Goal: Task Accomplishment & Management: Manage account settings

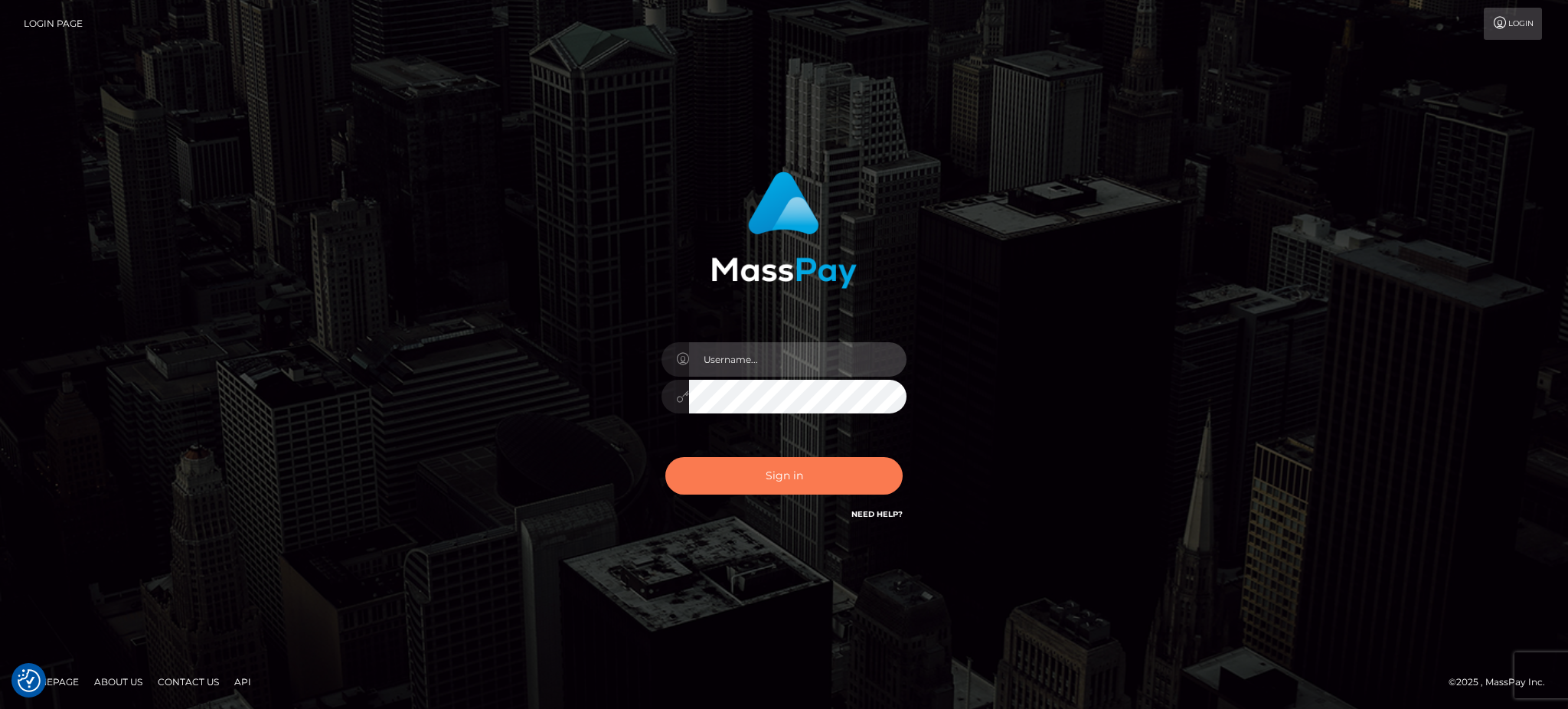
type input "Arjhon.megabonanza"
click at [775, 468] on button "Sign in" at bounding box center [784, 476] width 237 height 38
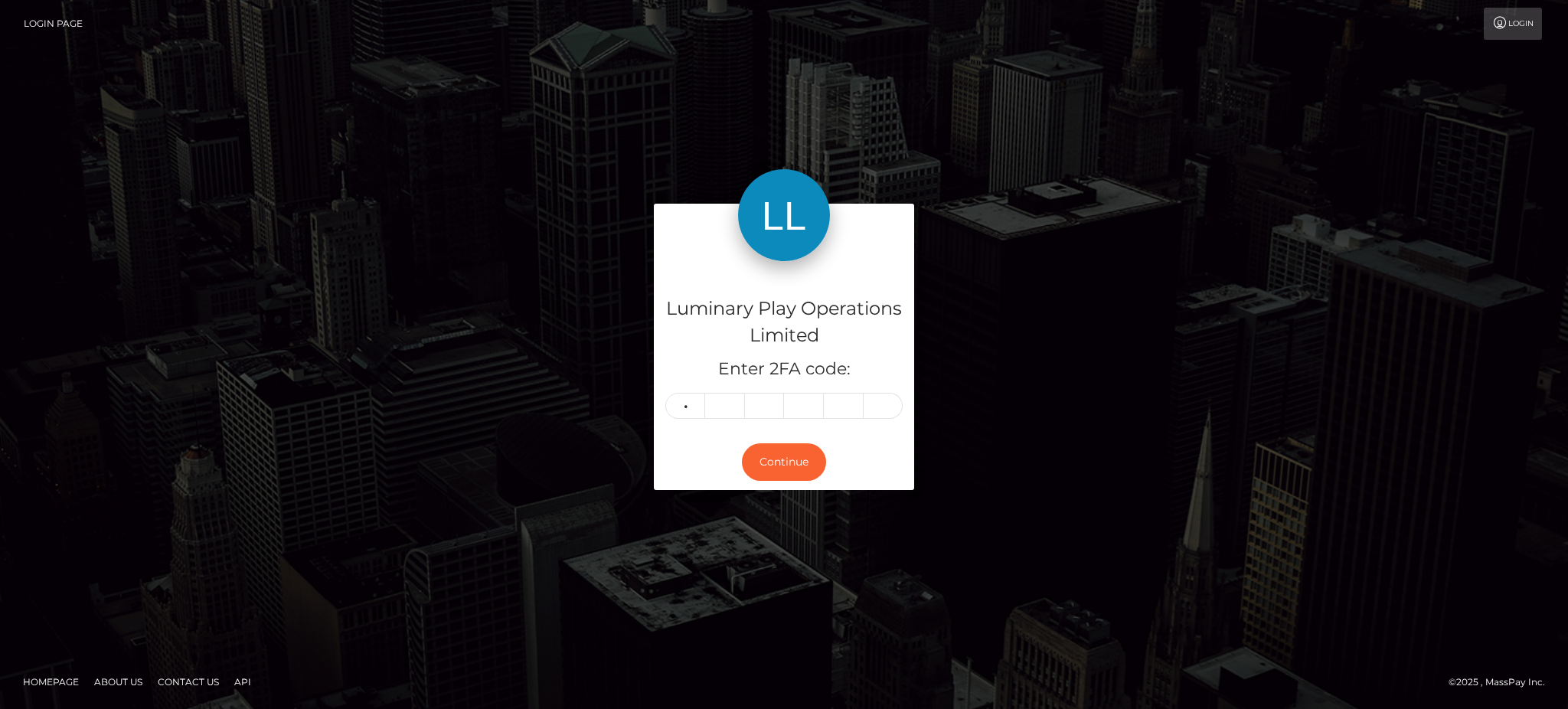
type input "3"
type input "6"
type input "5"
type input "3"
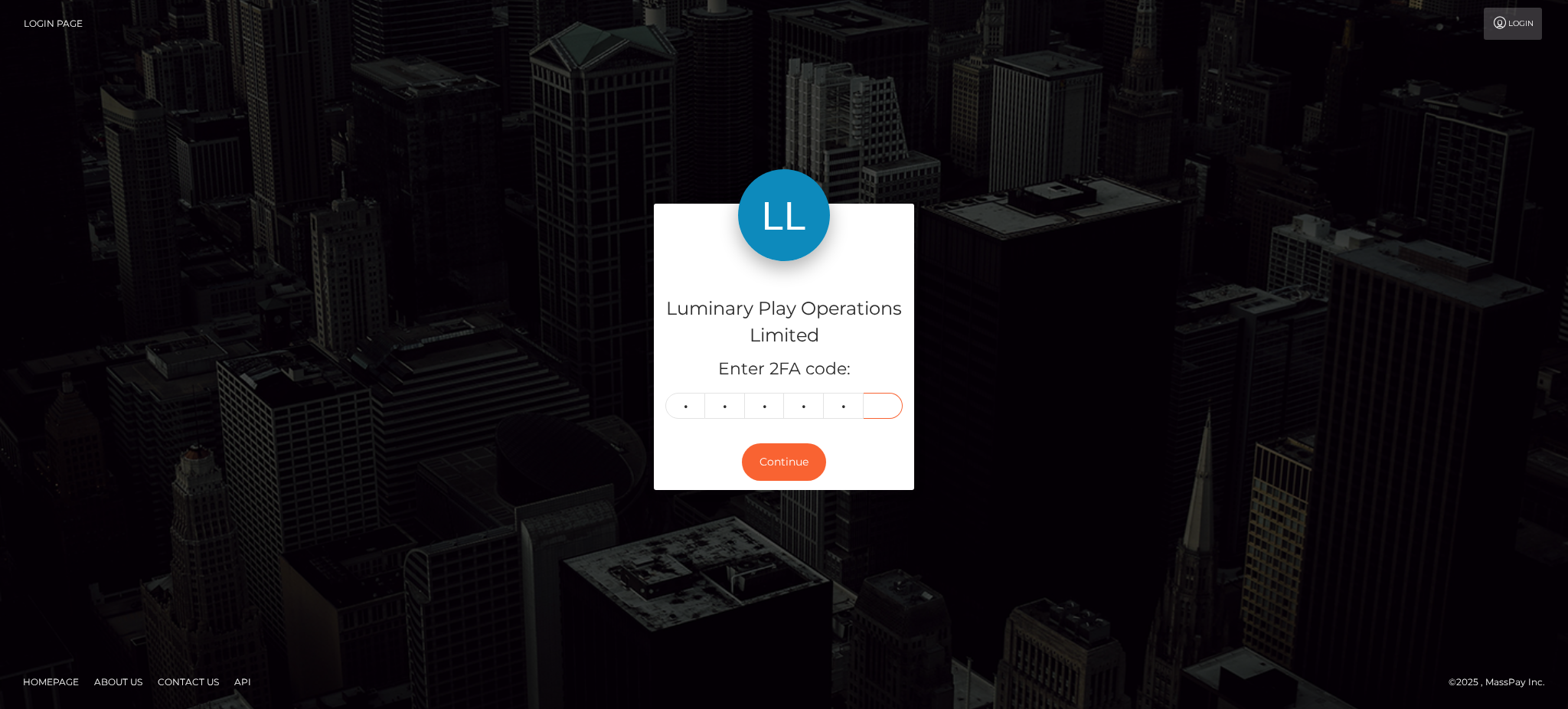
type input "1"
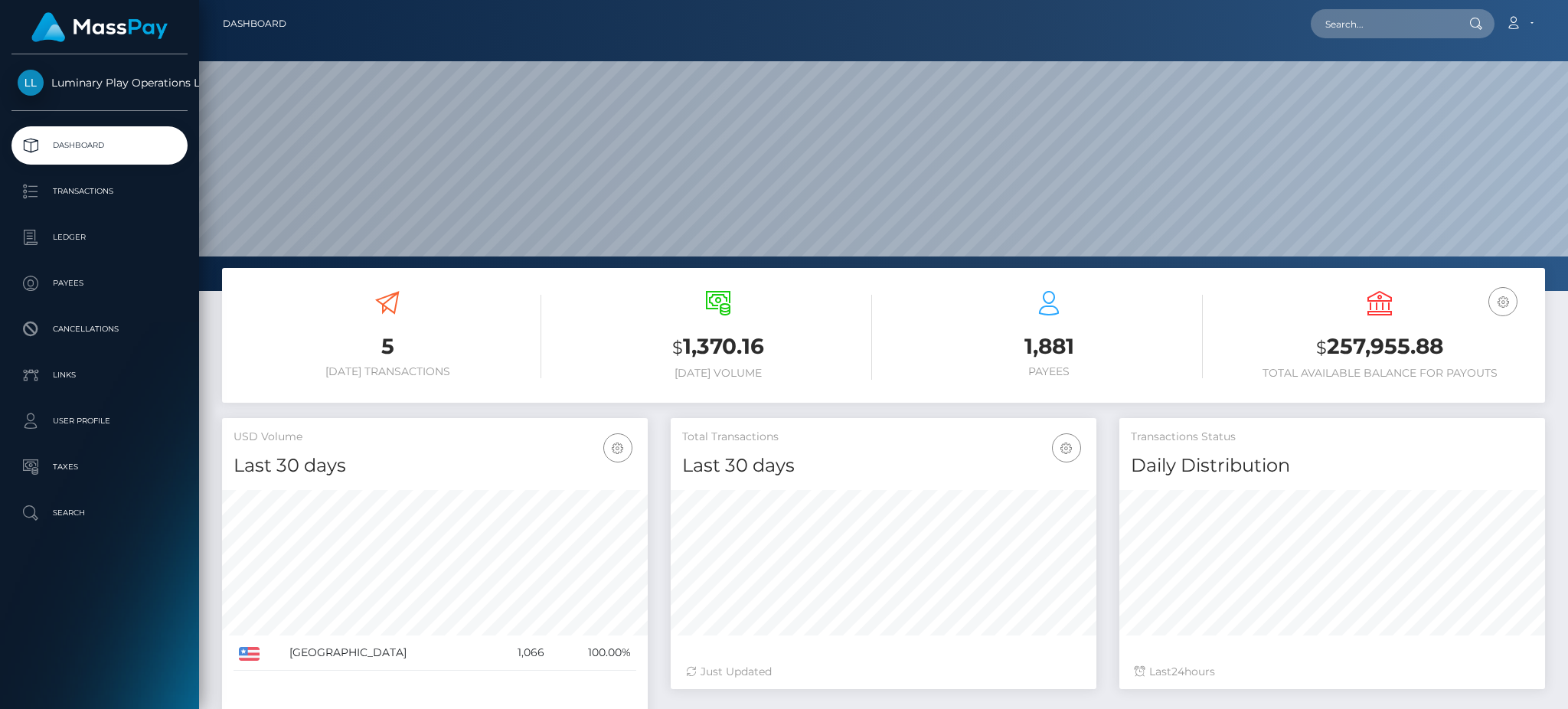
scroll to position [272, 425]
click at [117, 200] on p "Transactions" at bounding box center [100, 191] width 164 height 23
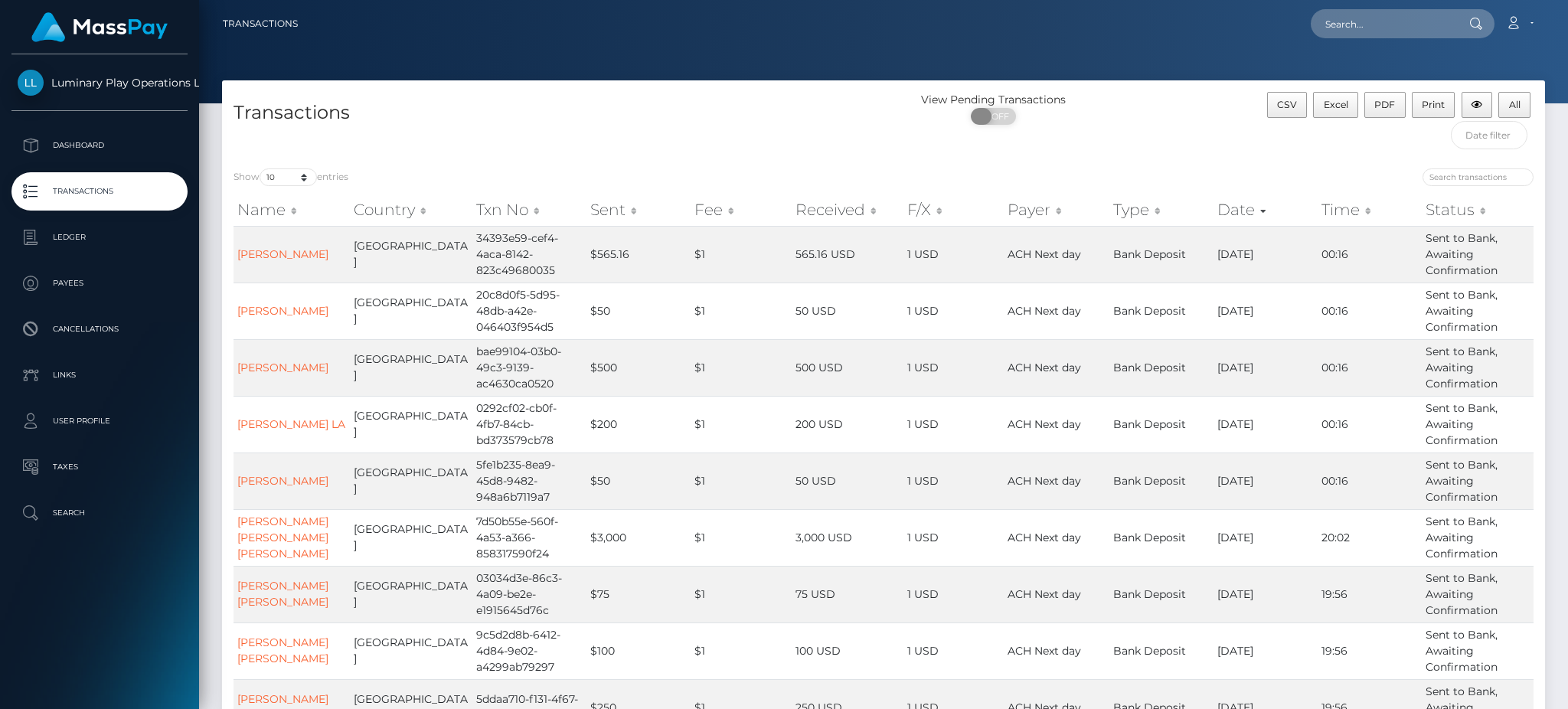
click at [983, 120] on span at bounding box center [981, 116] width 21 height 17
checkbox input "true"
click at [271, 180] on select "10 25 50 100 250 500 1,000 3,500" at bounding box center [288, 178] width 57 height 18
select select "3500"
click at [261, 170] on select "10 25 50 100 250 500 1,000 3,500" at bounding box center [288, 178] width 57 height 18
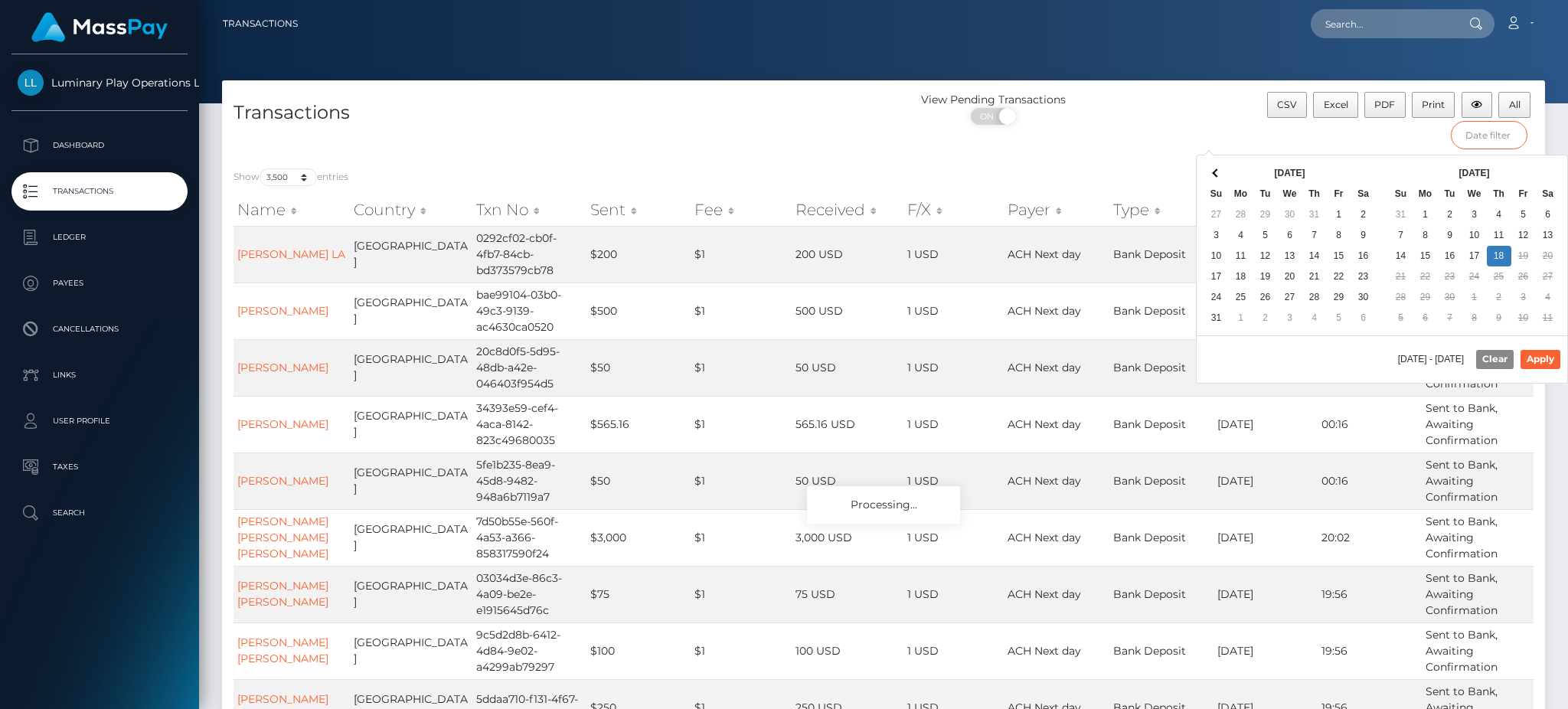
click at [1478, 130] on input "text" at bounding box center [1490, 136] width 77 height 29
click at [1538, 362] on button "Apply" at bounding box center [1540, 359] width 39 height 18
type input "09/13/2025 - 09/18/2025"
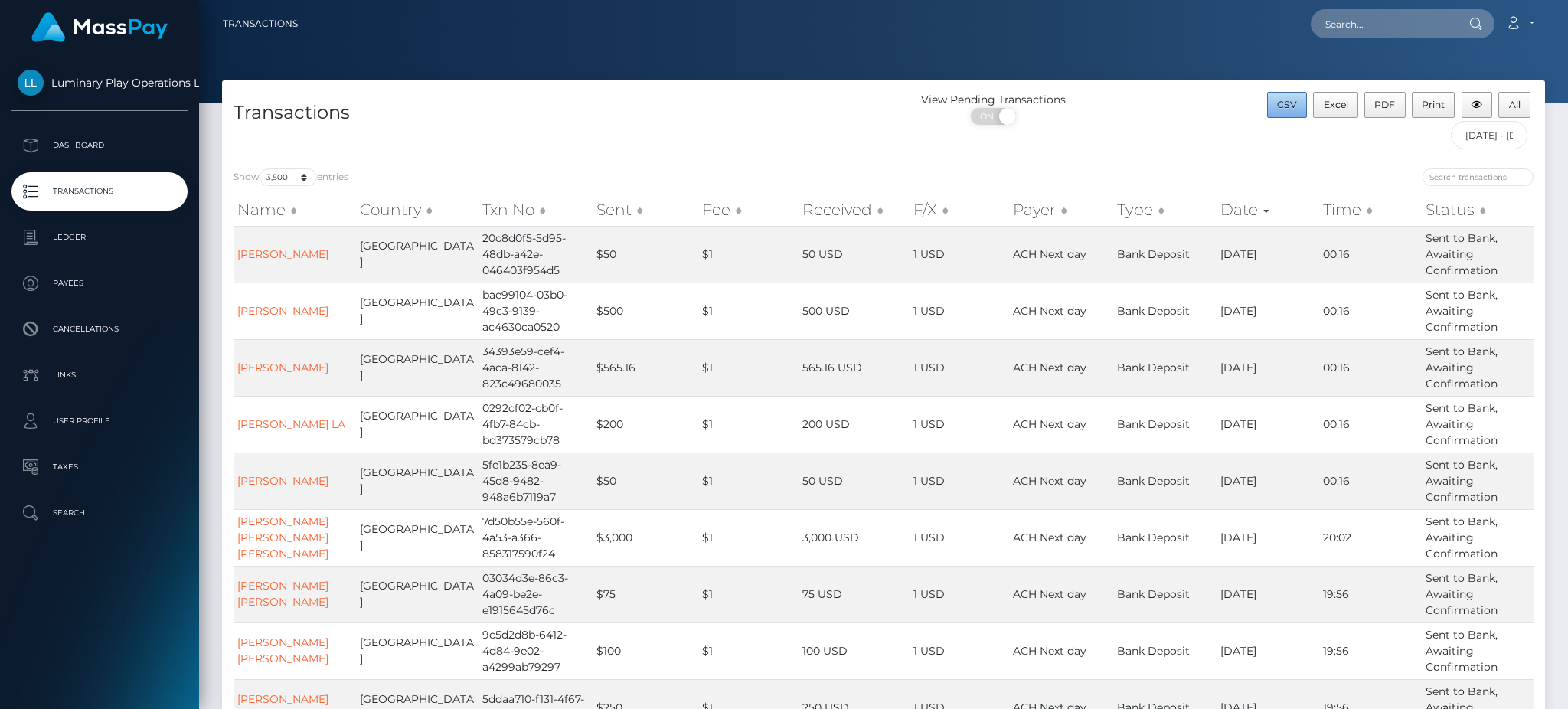
click at [1290, 114] on button "CSV" at bounding box center [1287, 104] width 40 height 26
click at [623, 115] on h4 "Transactions" at bounding box center [552, 113] width 638 height 27
click at [1294, 108] on span "CSV" at bounding box center [1287, 104] width 20 height 12
